Goal: Navigation & Orientation: Find specific page/section

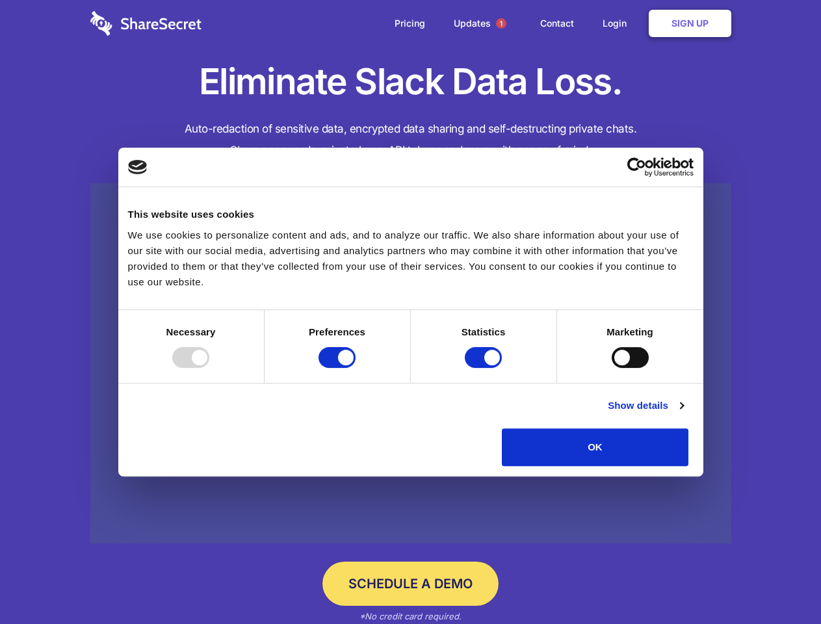
click at [209, 368] on div at bounding box center [190, 357] width 37 height 21
click at [356, 368] on input "Preferences" at bounding box center [337, 357] width 37 height 21
checkbox input "false"
click at [485, 368] on input "Statistics" at bounding box center [483, 357] width 37 height 21
checkbox input "false"
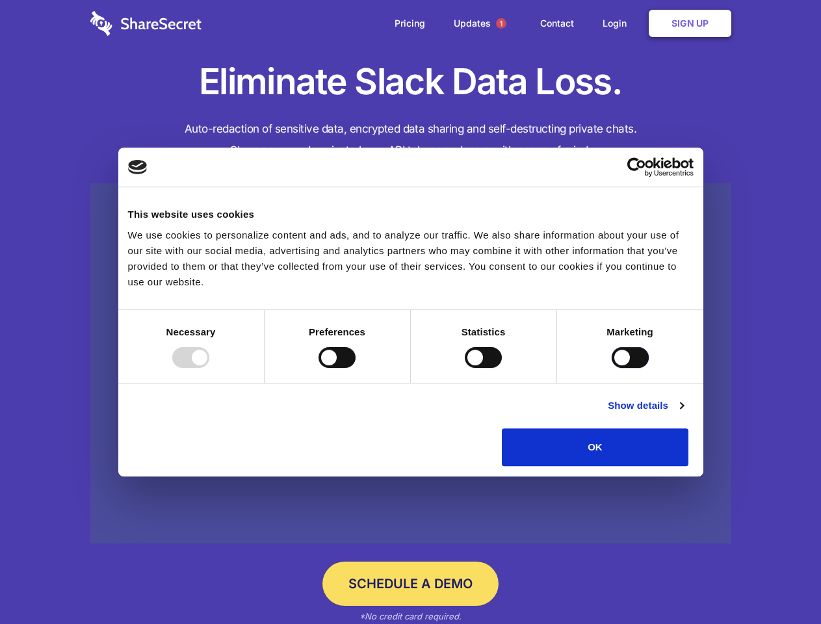
click at [612, 368] on input "Marketing" at bounding box center [630, 357] width 37 height 21
checkbox input "true"
click at [684, 414] on link "Show details" at bounding box center [645, 406] width 75 height 16
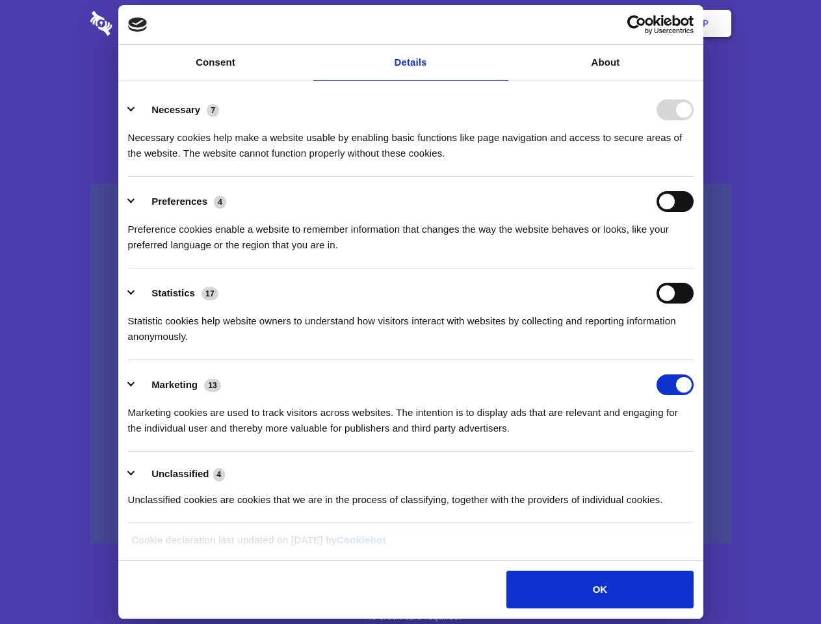
click at [694, 177] on li "Necessary 7 Necessary cookies help make a website usable by enabling basic func…" at bounding box center [411, 131] width 566 height 92
click at [501, 23] on span "1" at bounding box center [501, 23] width 10 height 10
